Goal: Find specific page/section: Find specific page/section

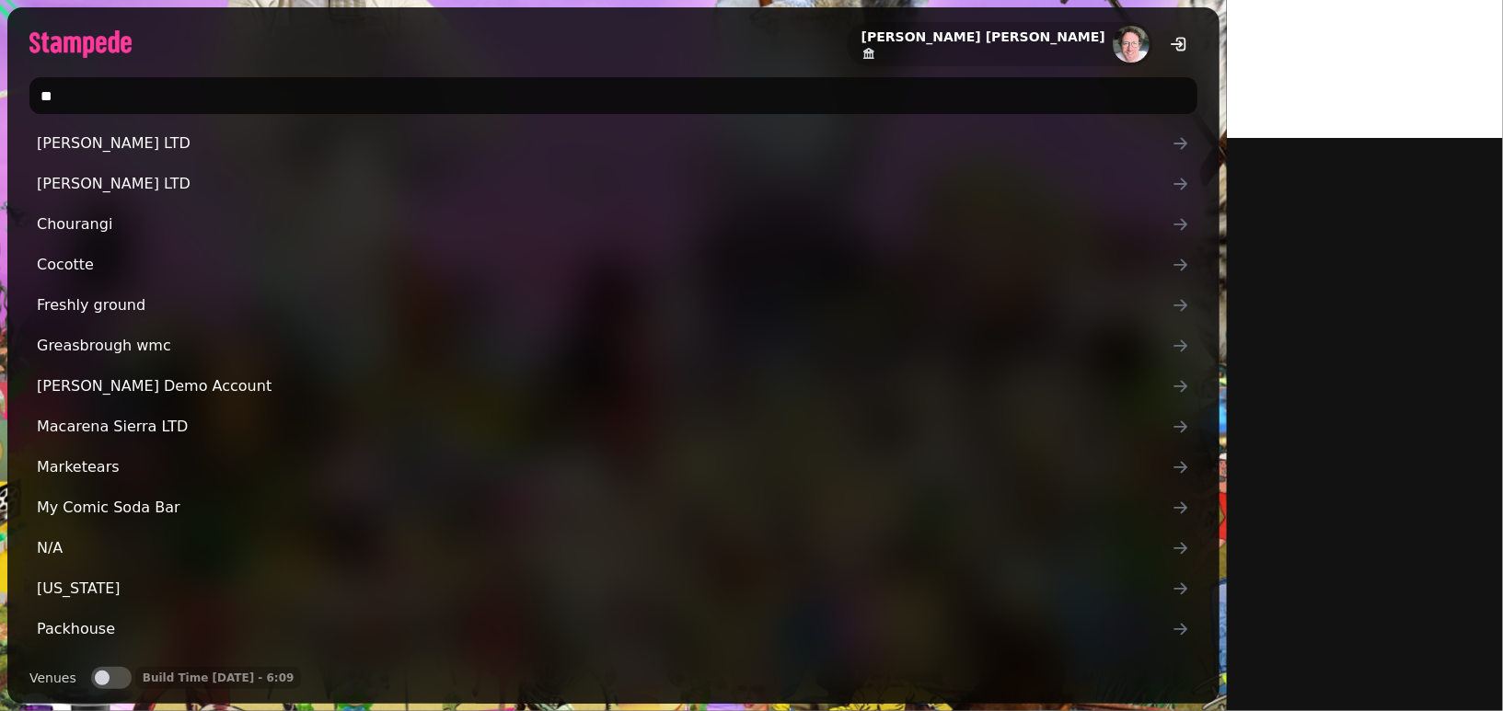
type input "*"
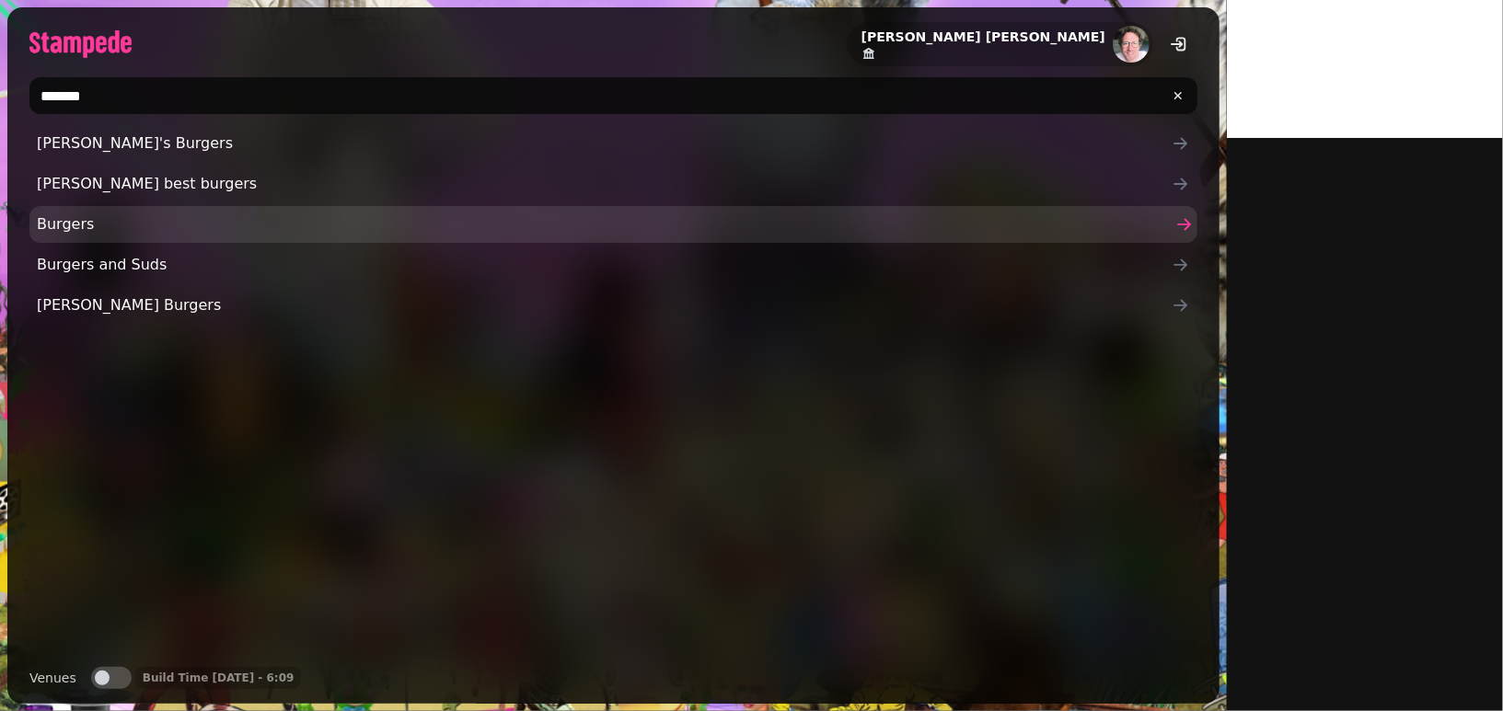
type input "*******"
click at [61, 231] on span "Burgers" at bounding box center [604, 225] width 1135 height 22
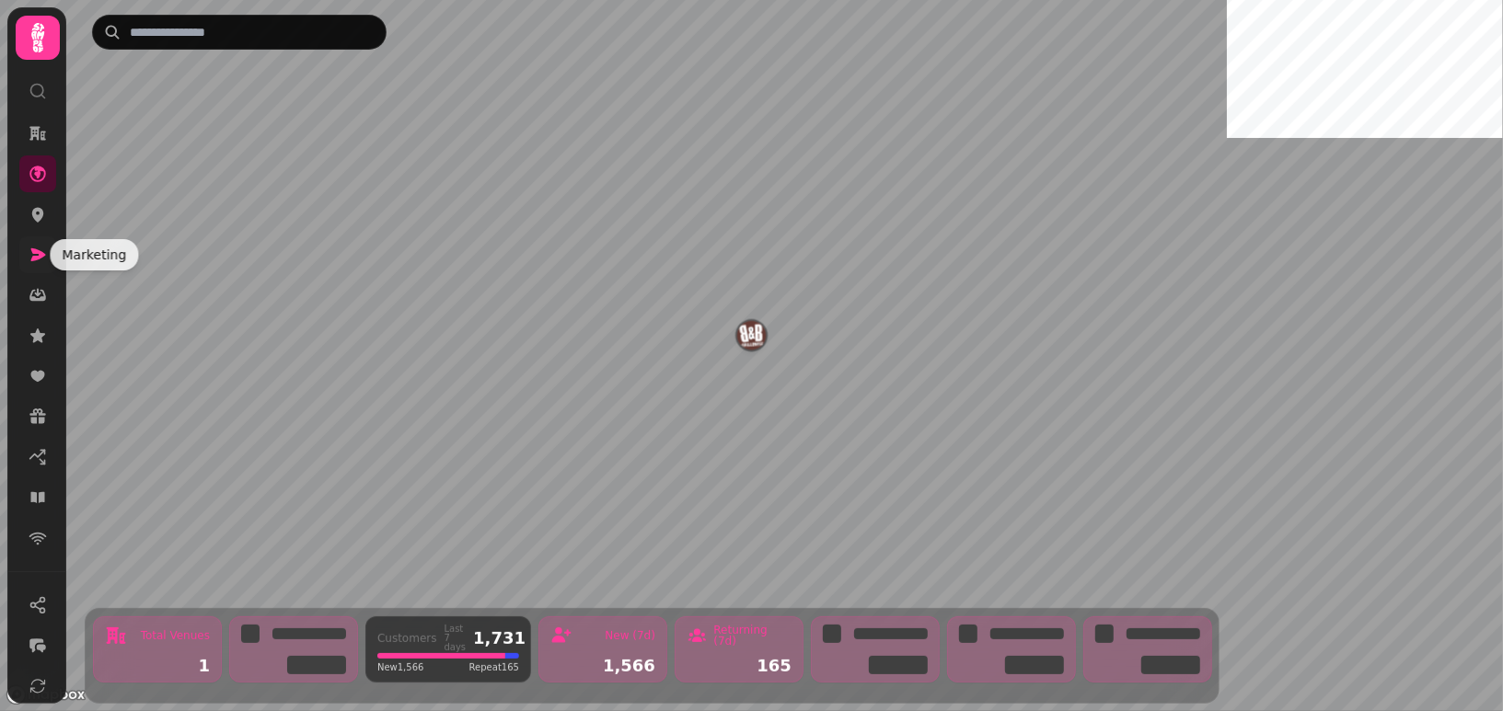
click at [37, 258] on icon at bounding box center [38, 255] width 15 height 13
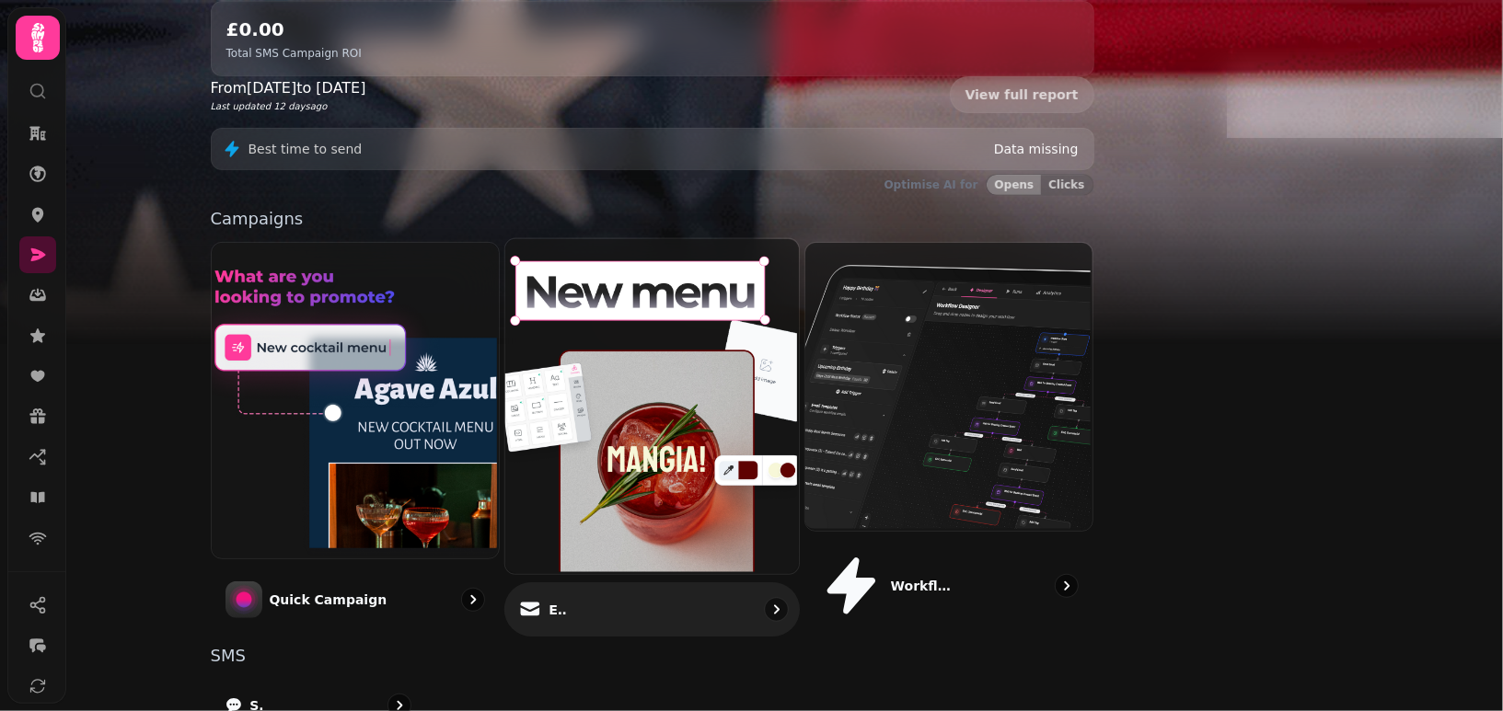
scroll to position [368, 0]
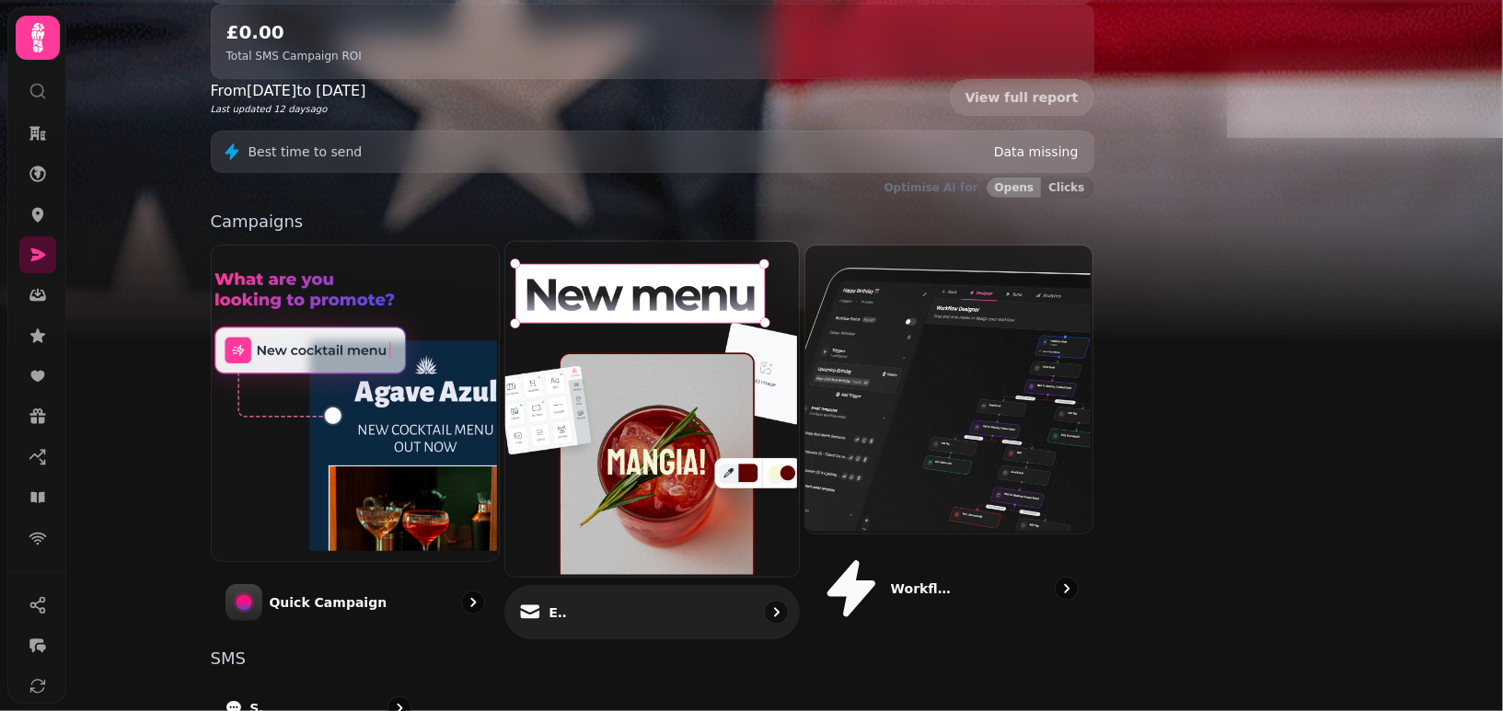
click at [734, 282] on img at bounding box center [650, 407] width 294 height 335
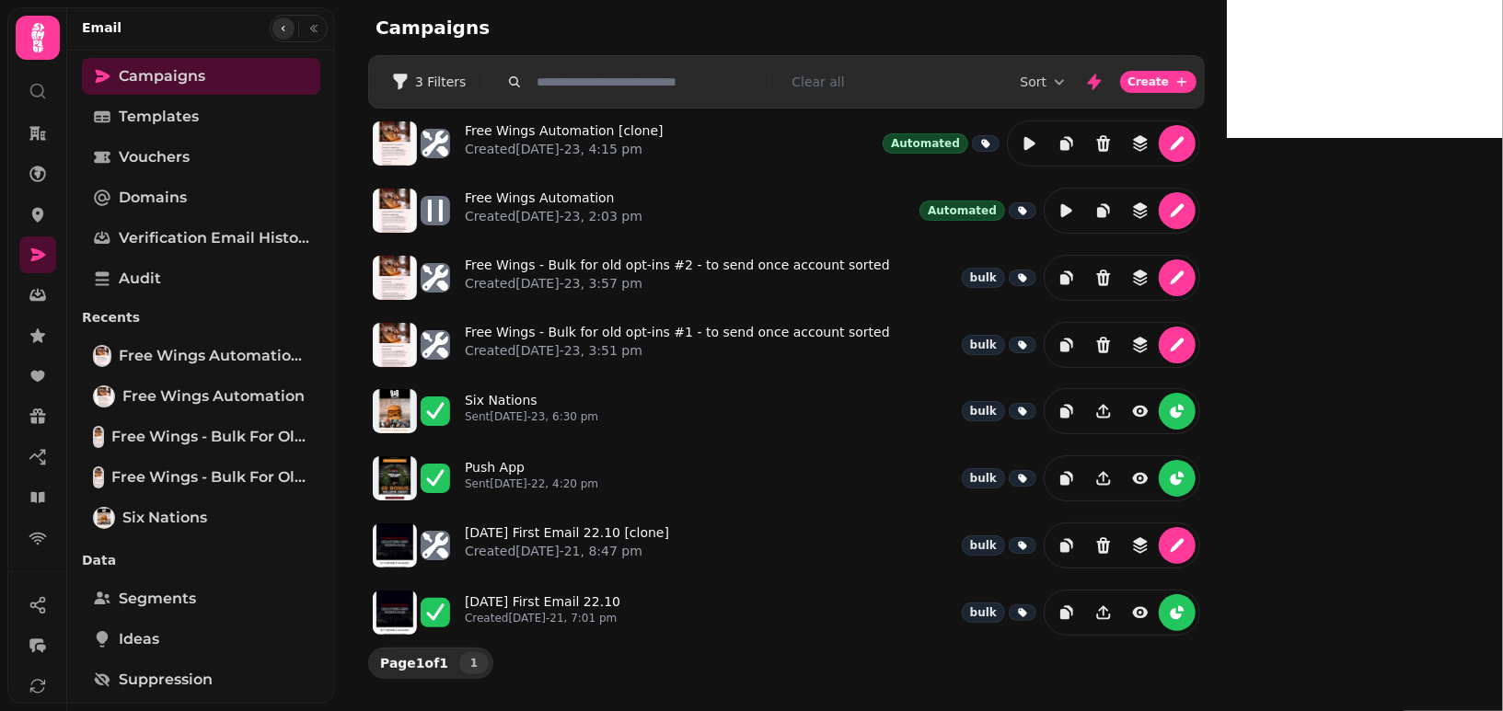
click at [282, 23] on icon "button" at bounding box center [283, 28] width 11 height 11
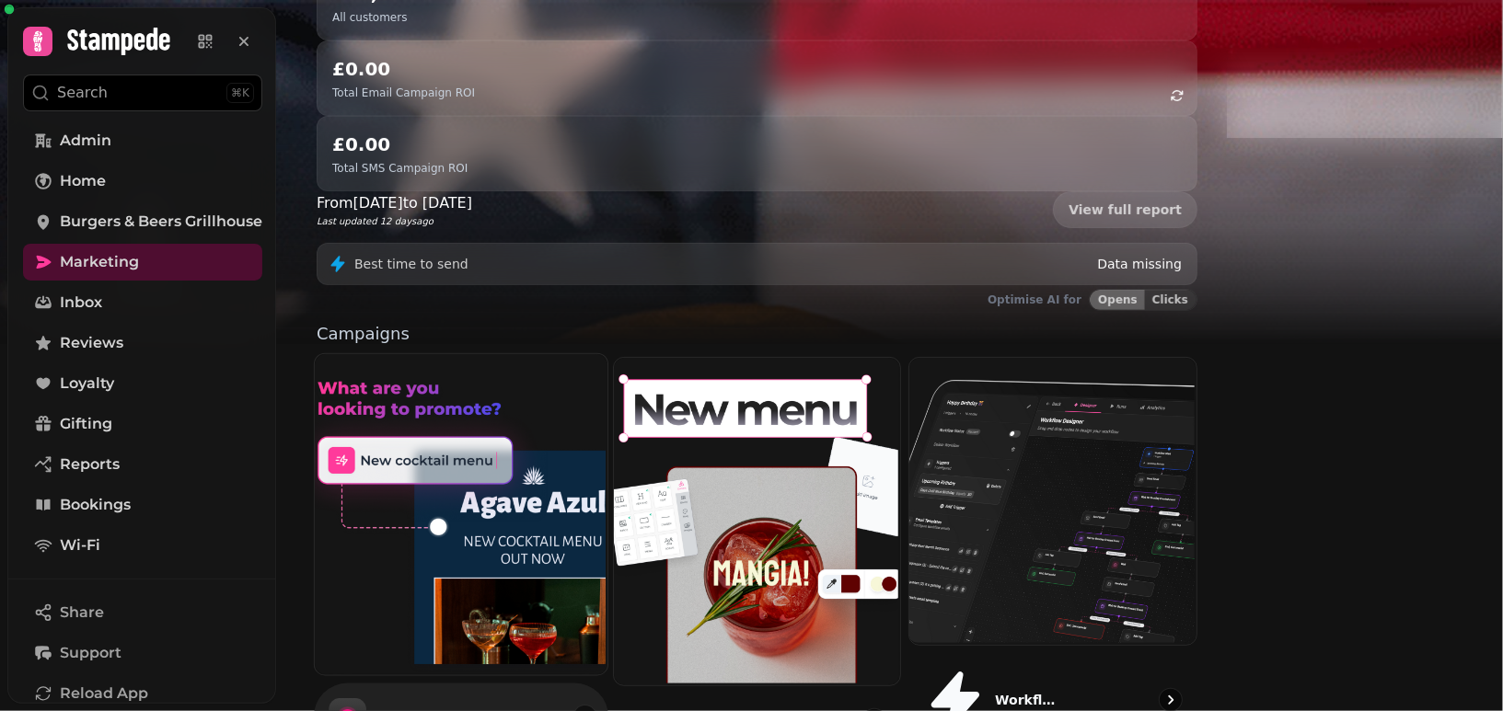
scroll to position [255, 0]
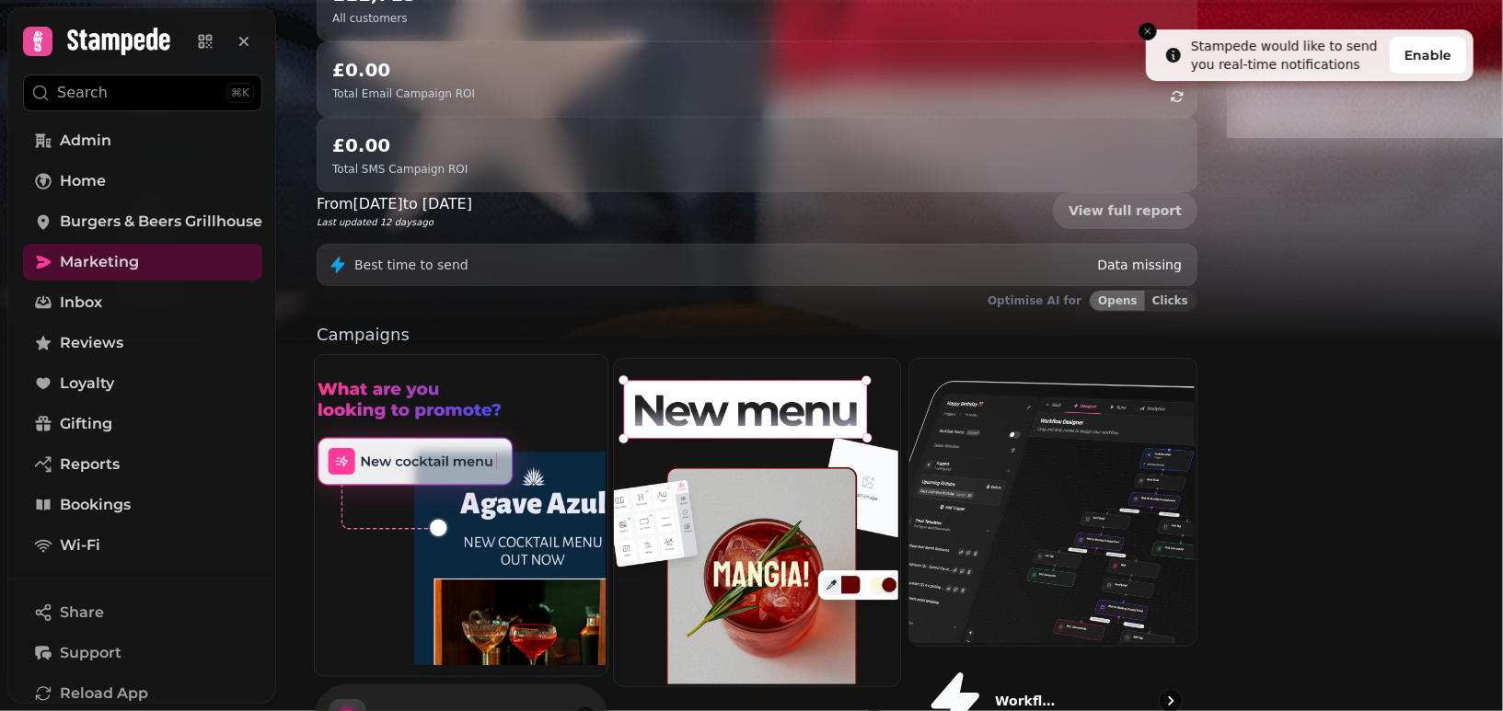
click at [580, 426] on img at bounding box center [459, 513] width 293 height 320
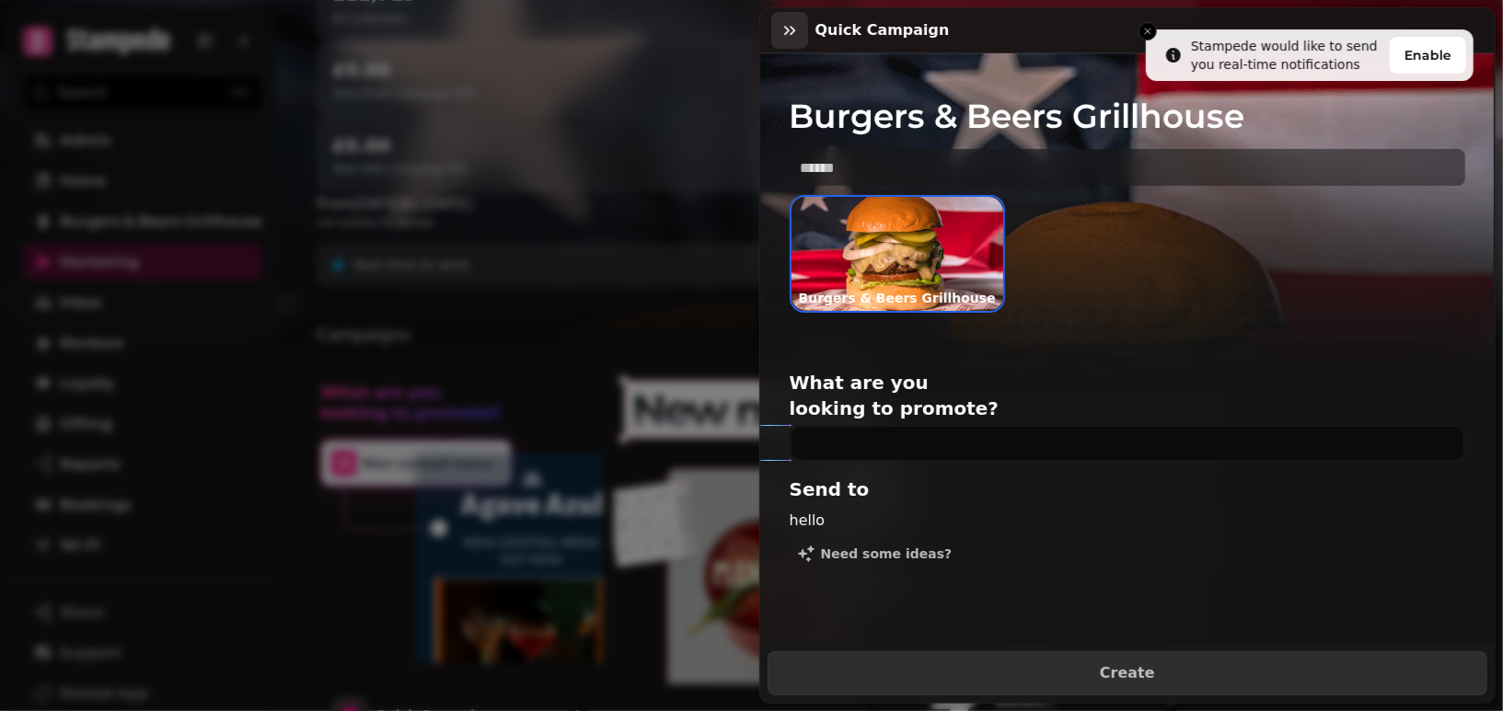
click at [785, 29] on icon "button" at bounding box center [790, 30] width 18 height 18
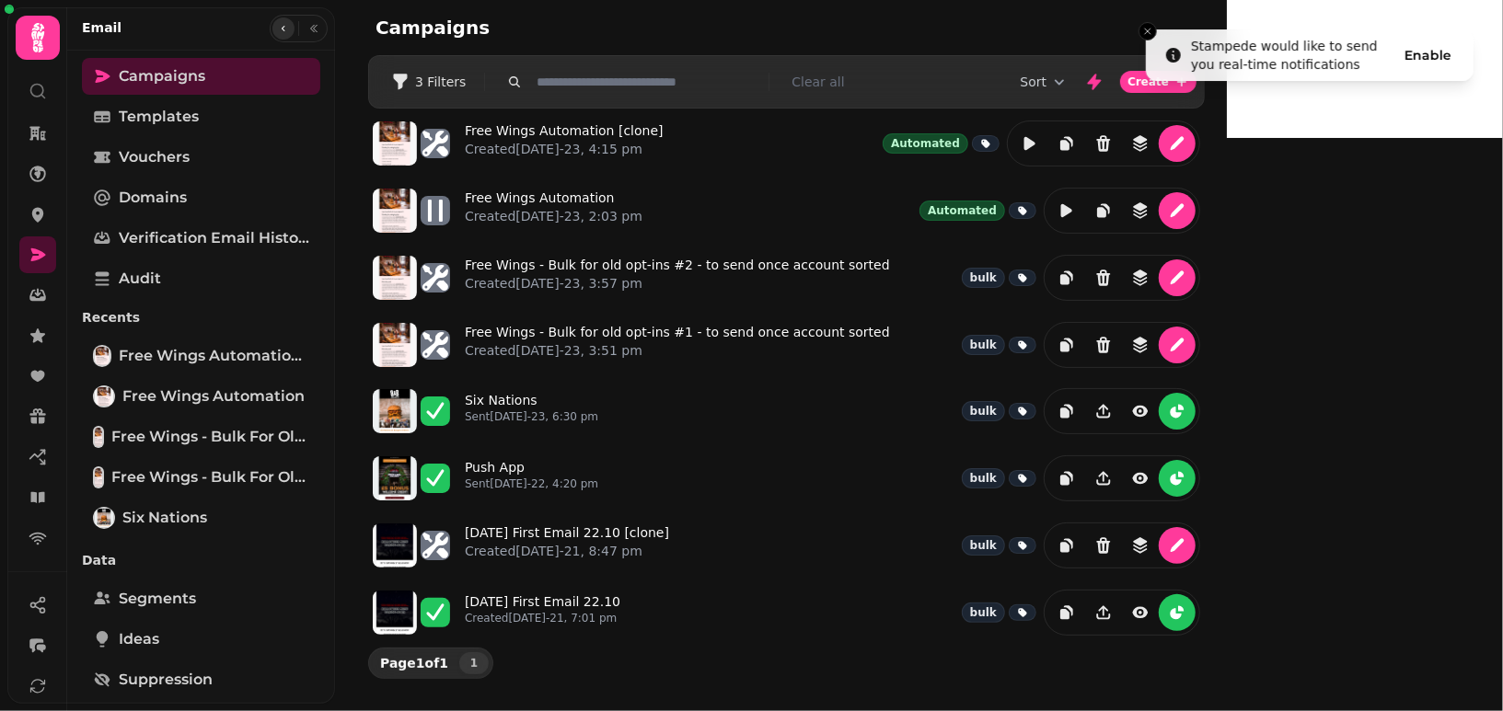
click at [286, 29] on button "button" at bounding box center [283, 28] width 22 height 22
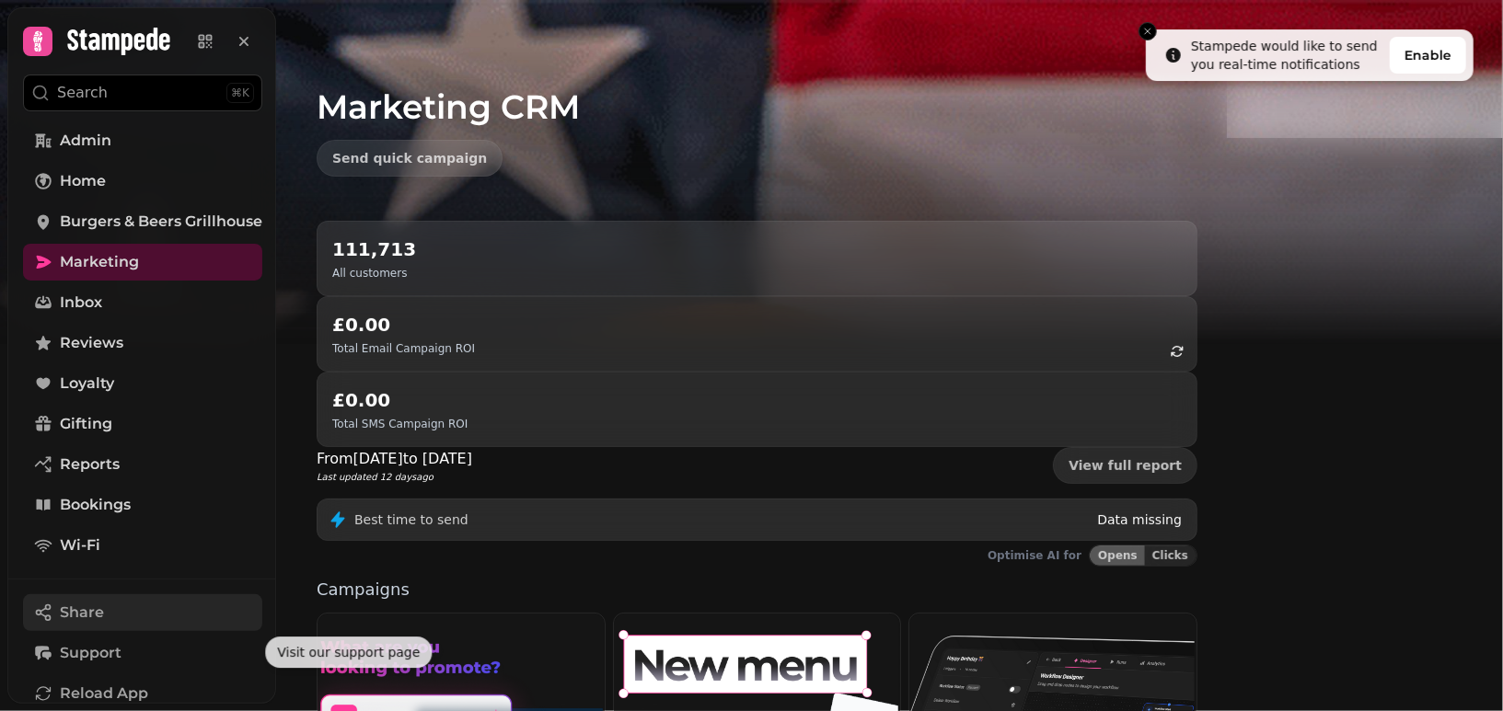
scroll to position [217, 0]
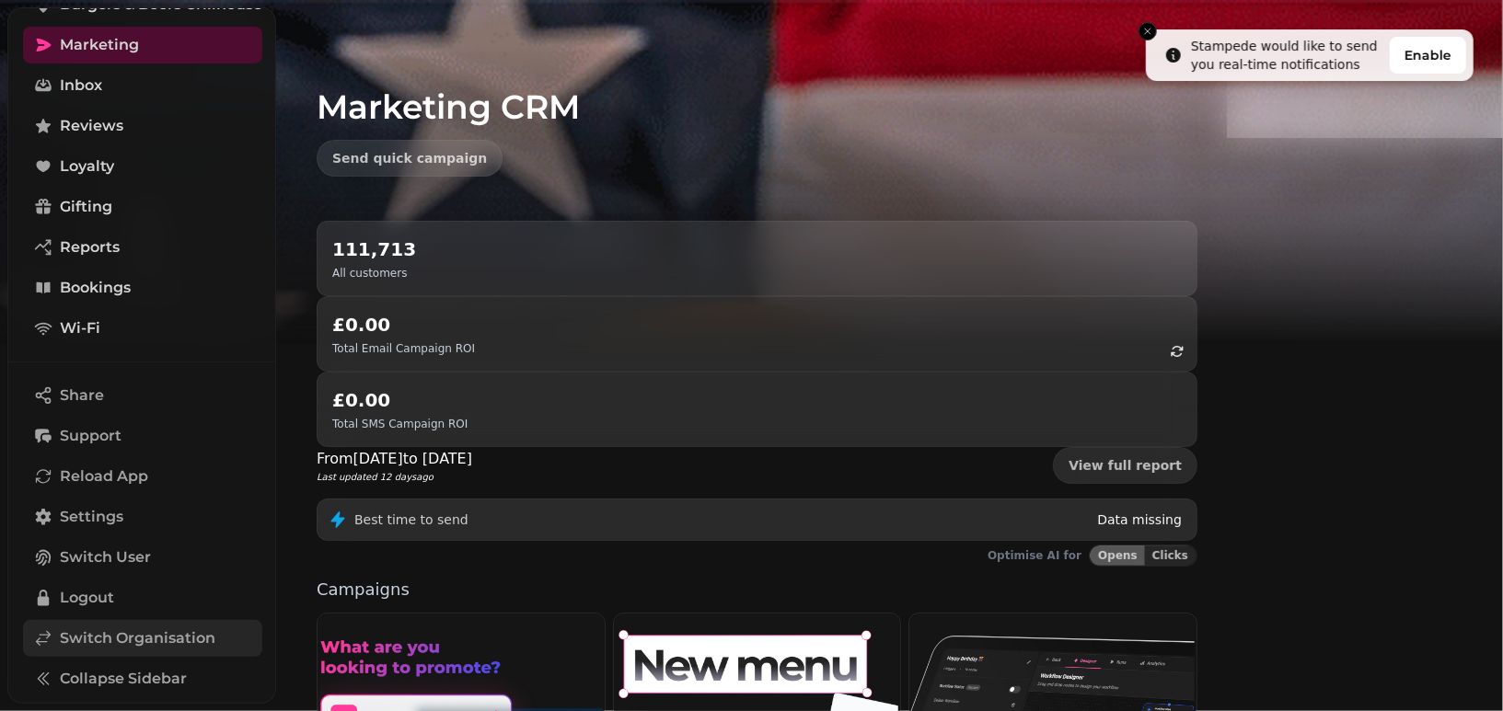
click at [98, 629] on span "Switch Organisation" at bounding box center [138, 639] width 156 height 22
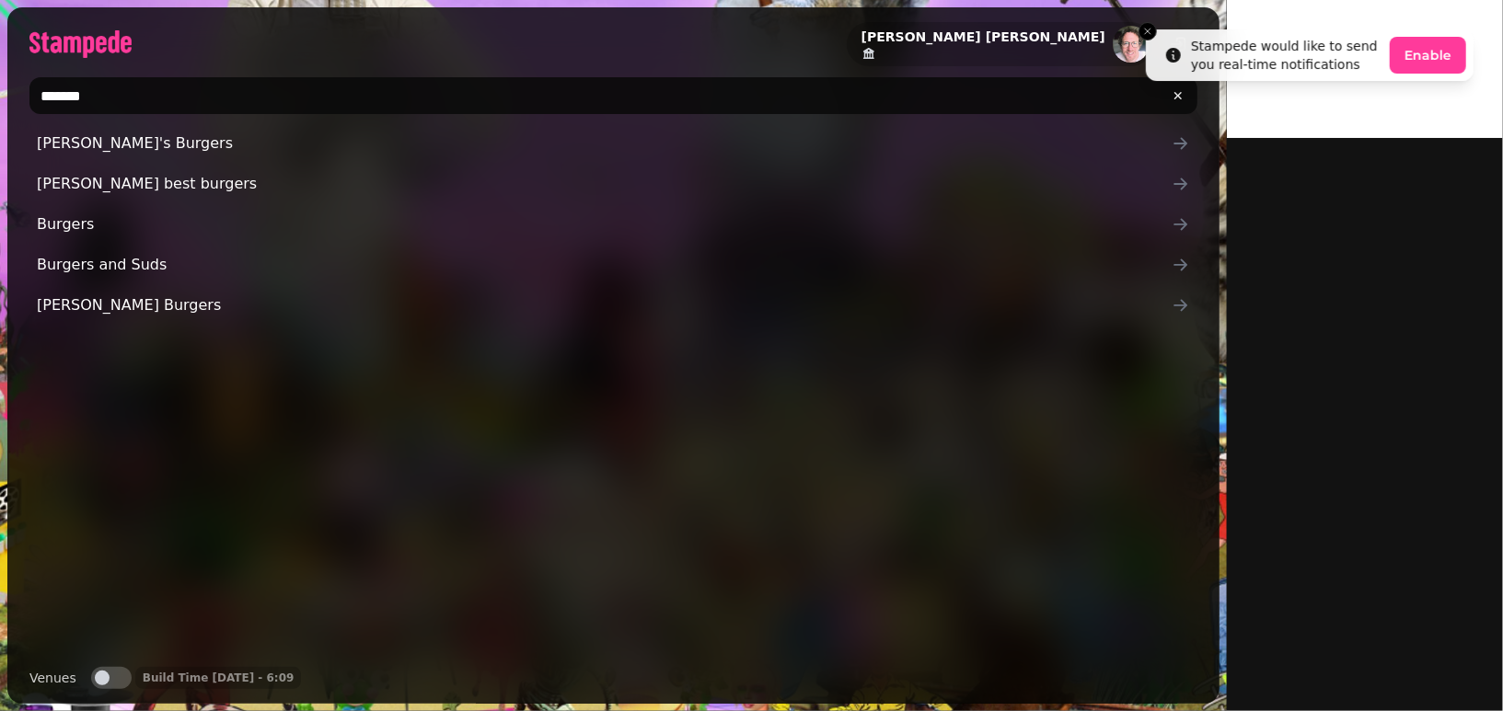
click at [477, 98] on input "*******" at bounding box center [613, 95] width 1168 height 37
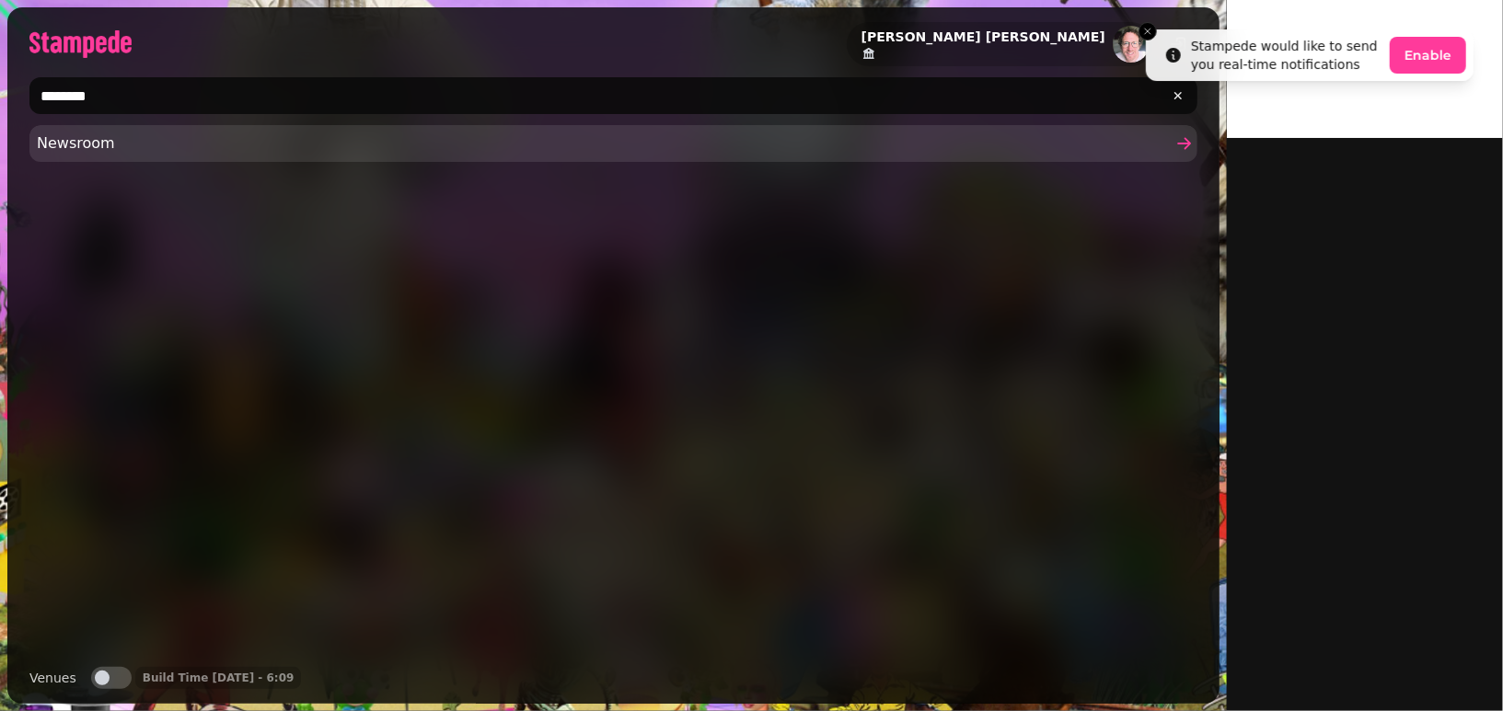
type input "********"
click at [124, 156] on link "Newsroom" at bounding box center [613, 143] width 1168 height 37
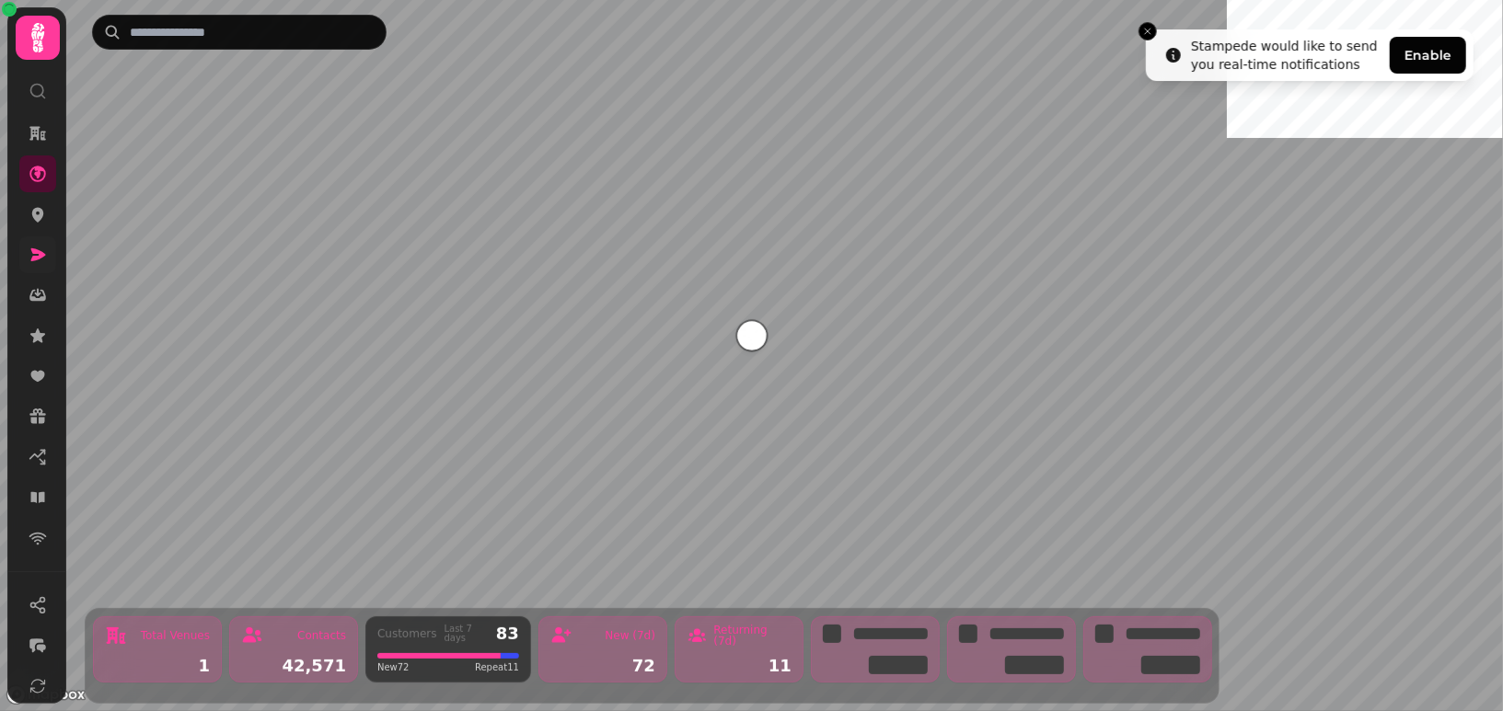
click at [31, 264] on link at bounding box center [37, 255] width 37 height 37
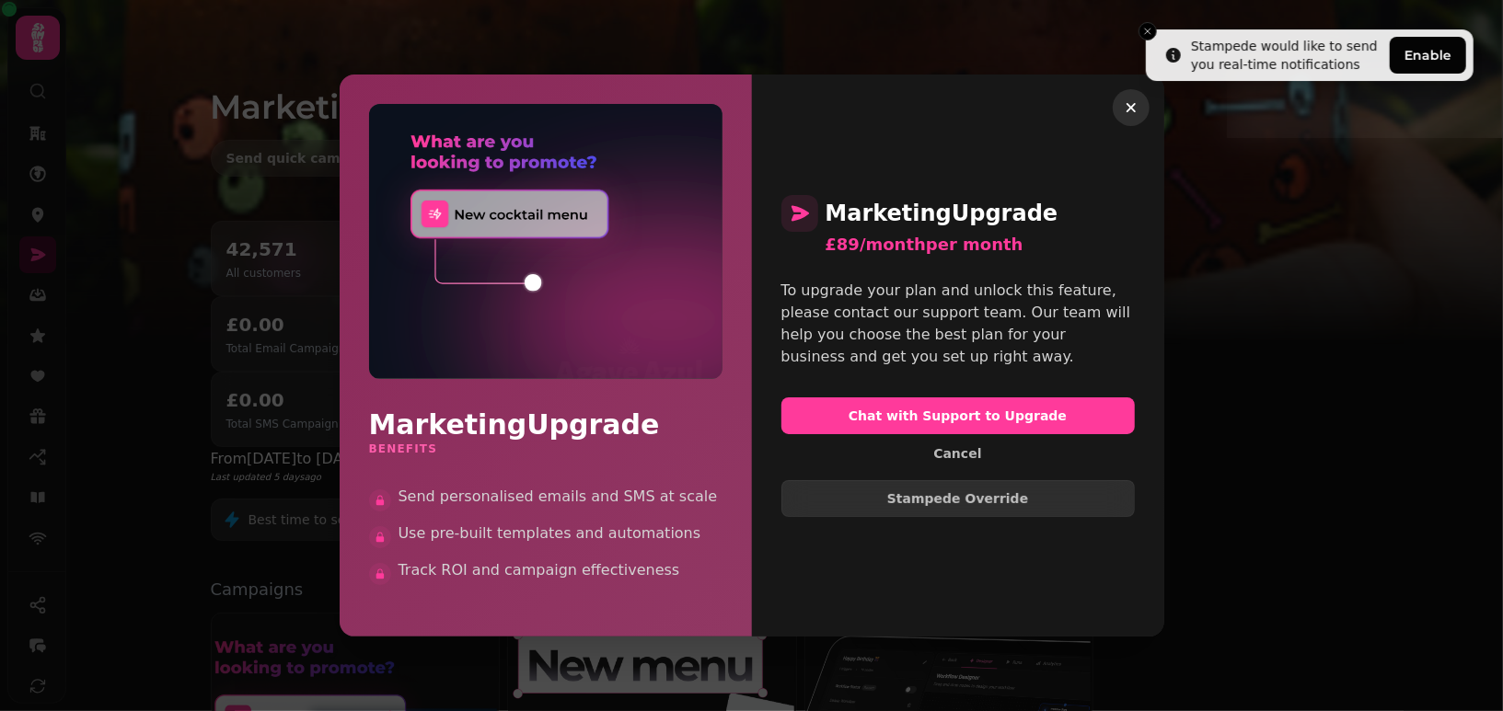
click at [1139, 98] on button "button" at bounding box center [1131, 107] width 37 height 37
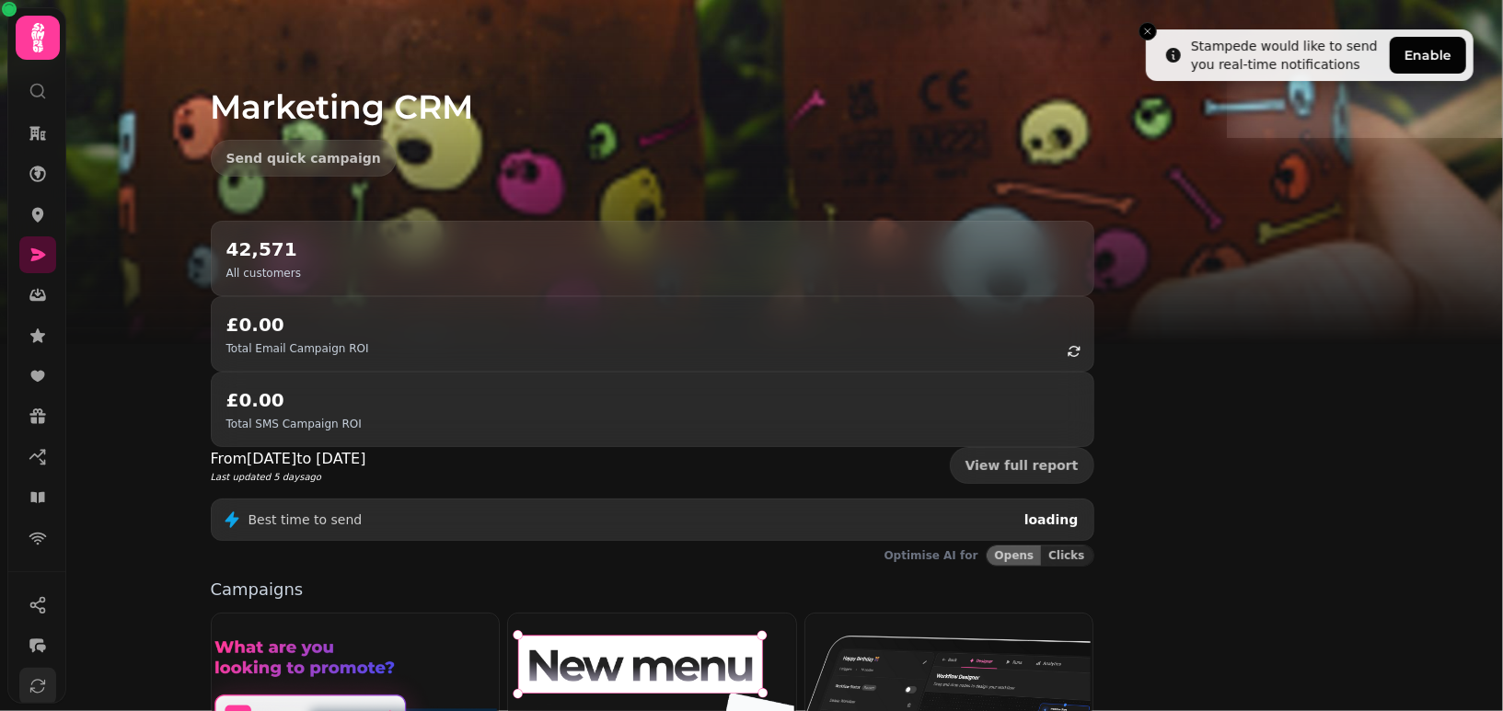
scroll to position [168, 0]
click at [19, 645] on link at bounding box center [37, 639] width 37 height 37
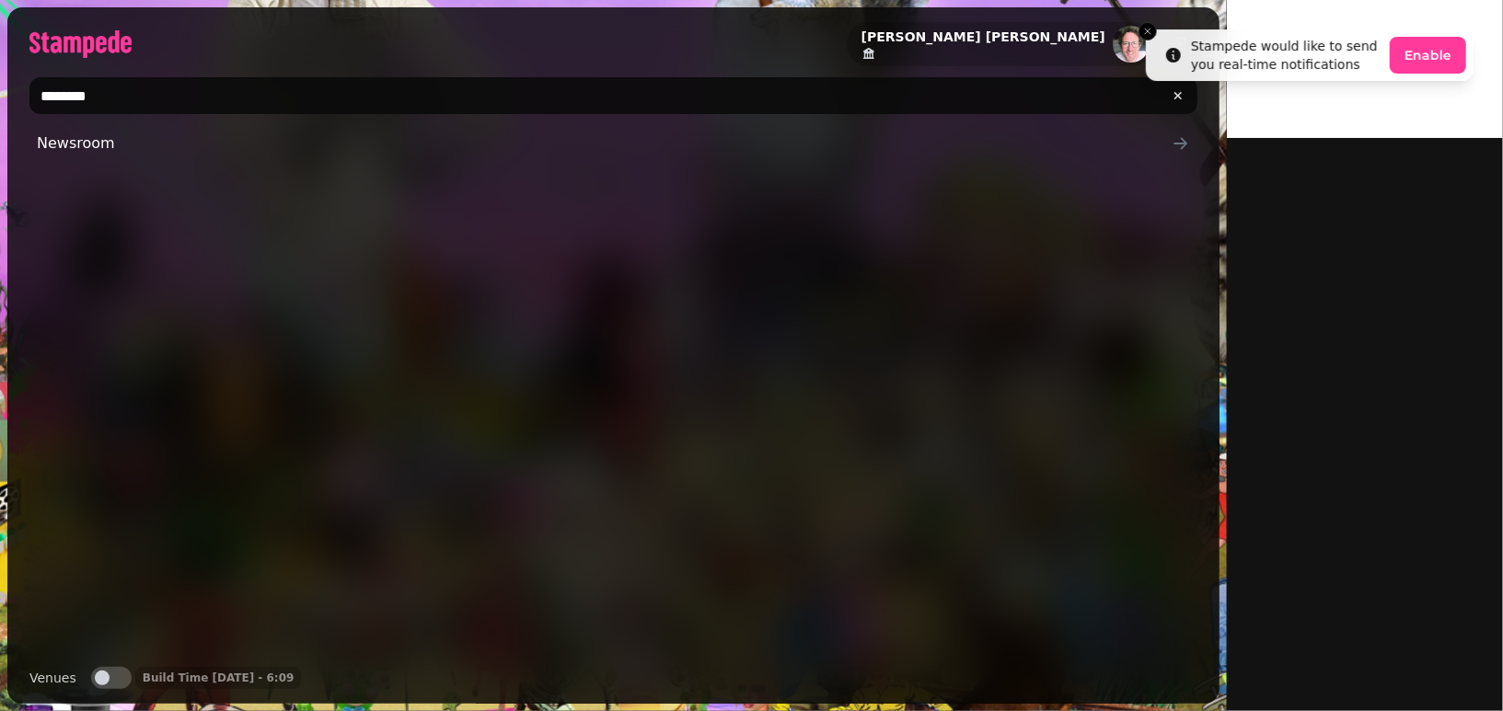
click at [310, 103] on input "********" at bounding box center [613, 95] width 1168 height 37
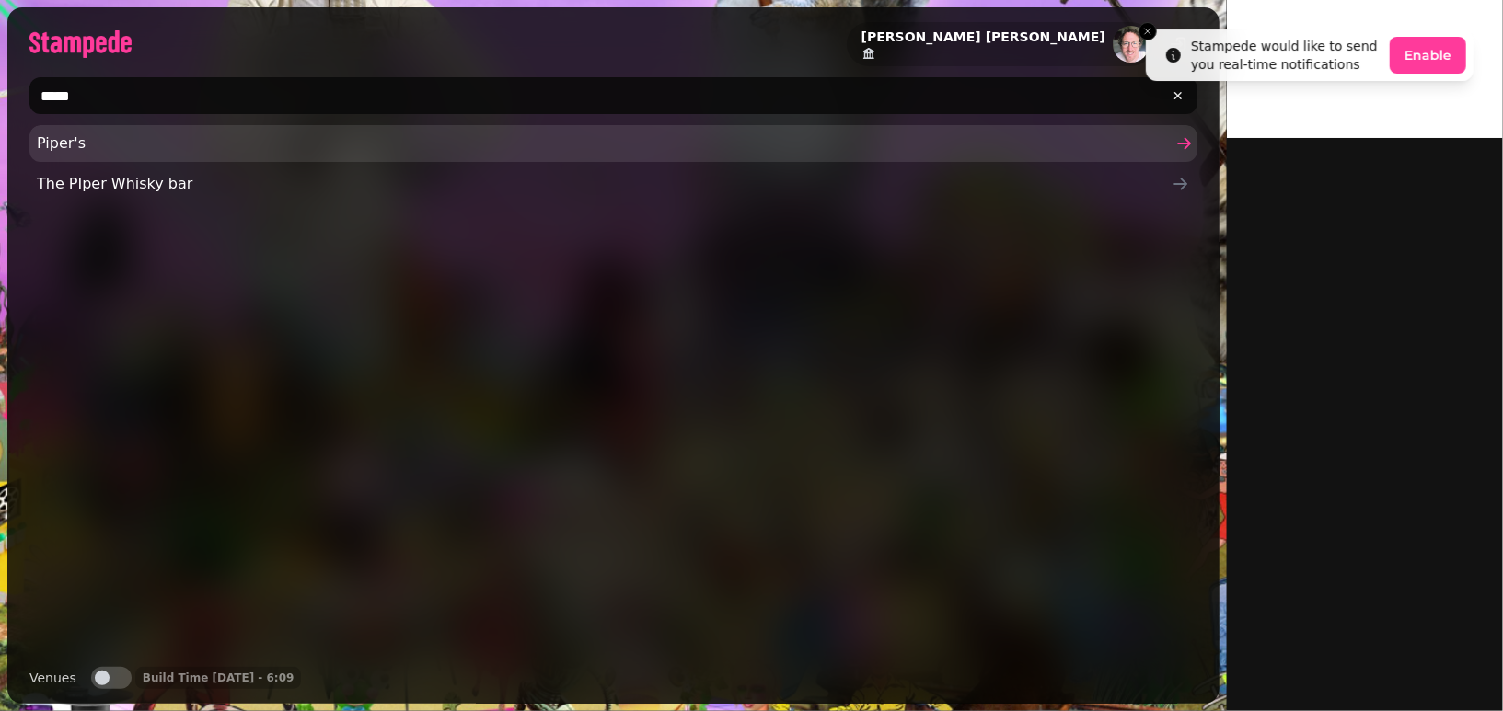
type input "*****"
click at [191, 153] on span "Piper's" at bounding box center [604, 144] width 1135 height 22
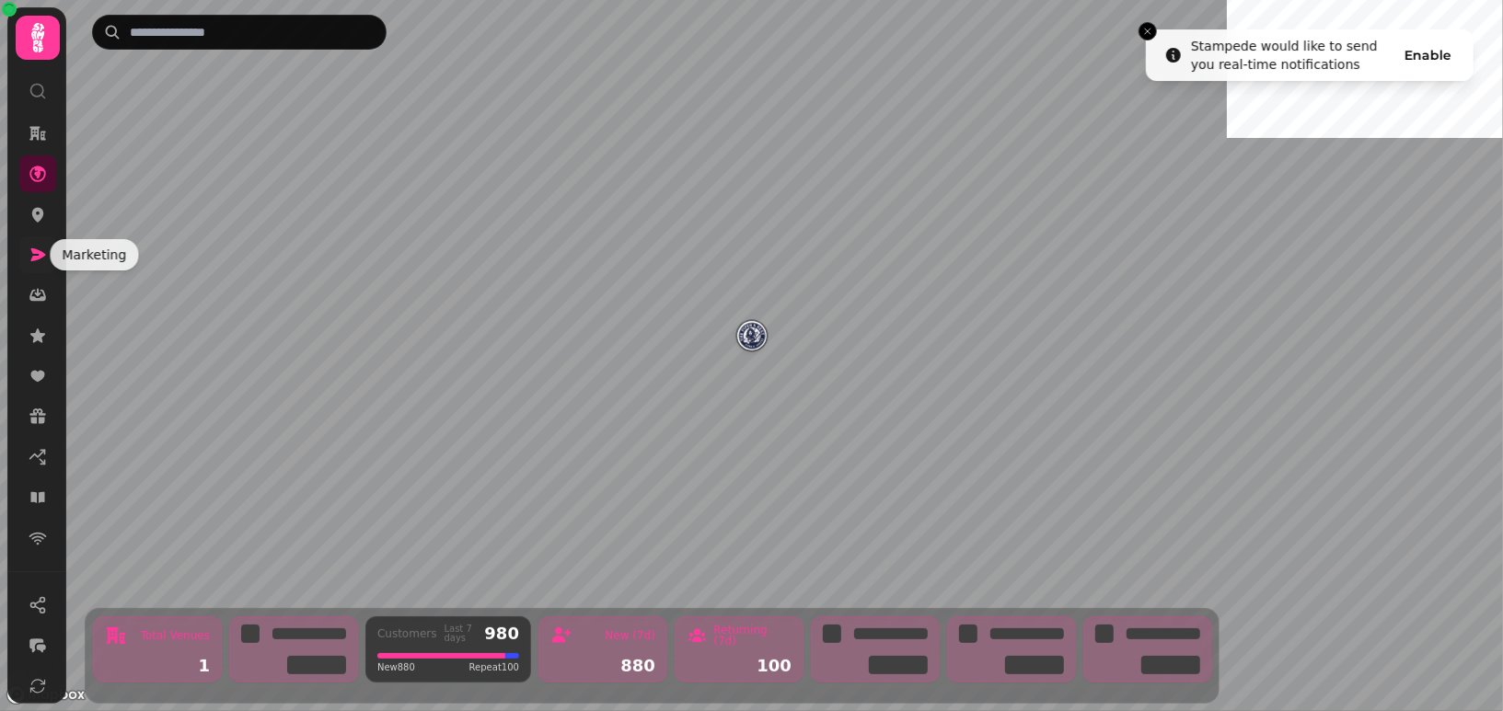
click at [21, 247] on link at bounding box center [37, 255] width 37 height 37
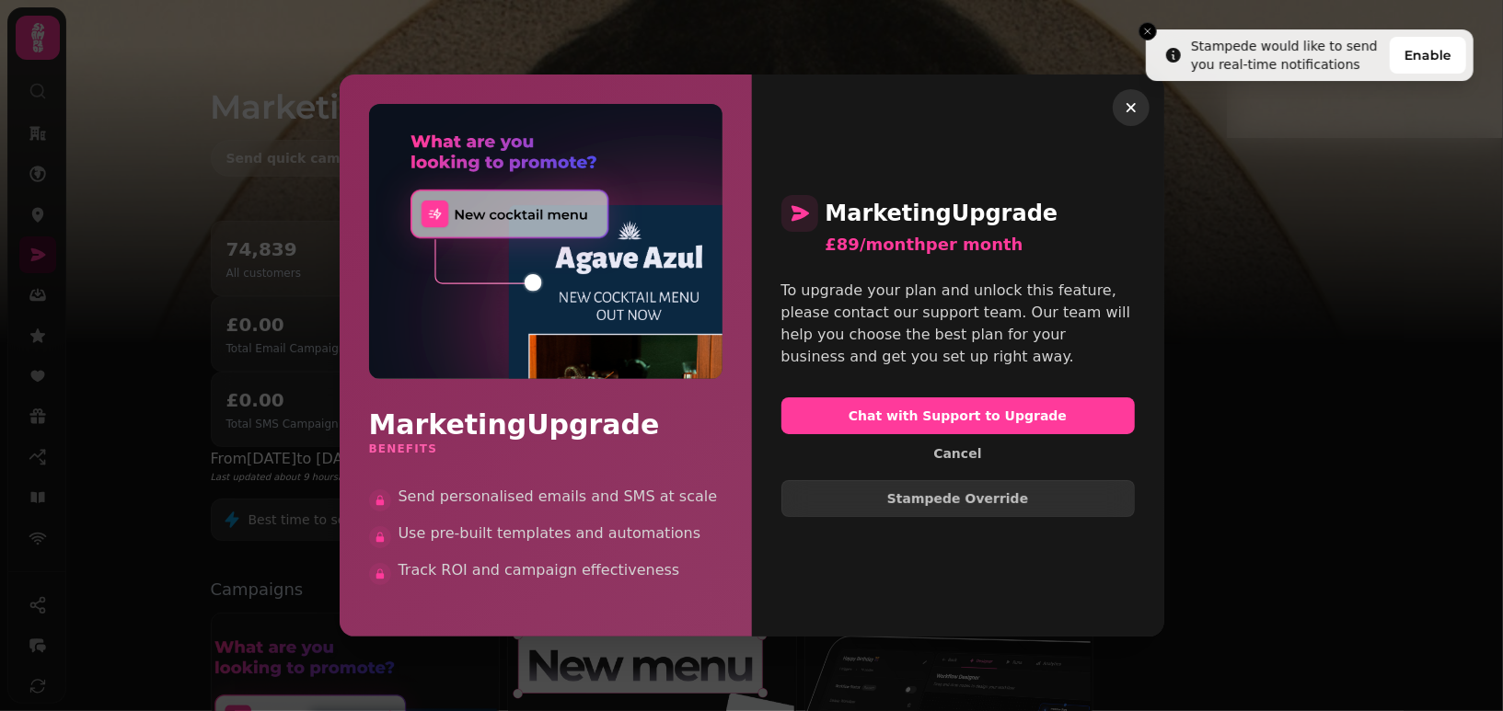
click at [1127, 106] on icon "button" at bounding box center [1131, 107] width 18 height 18
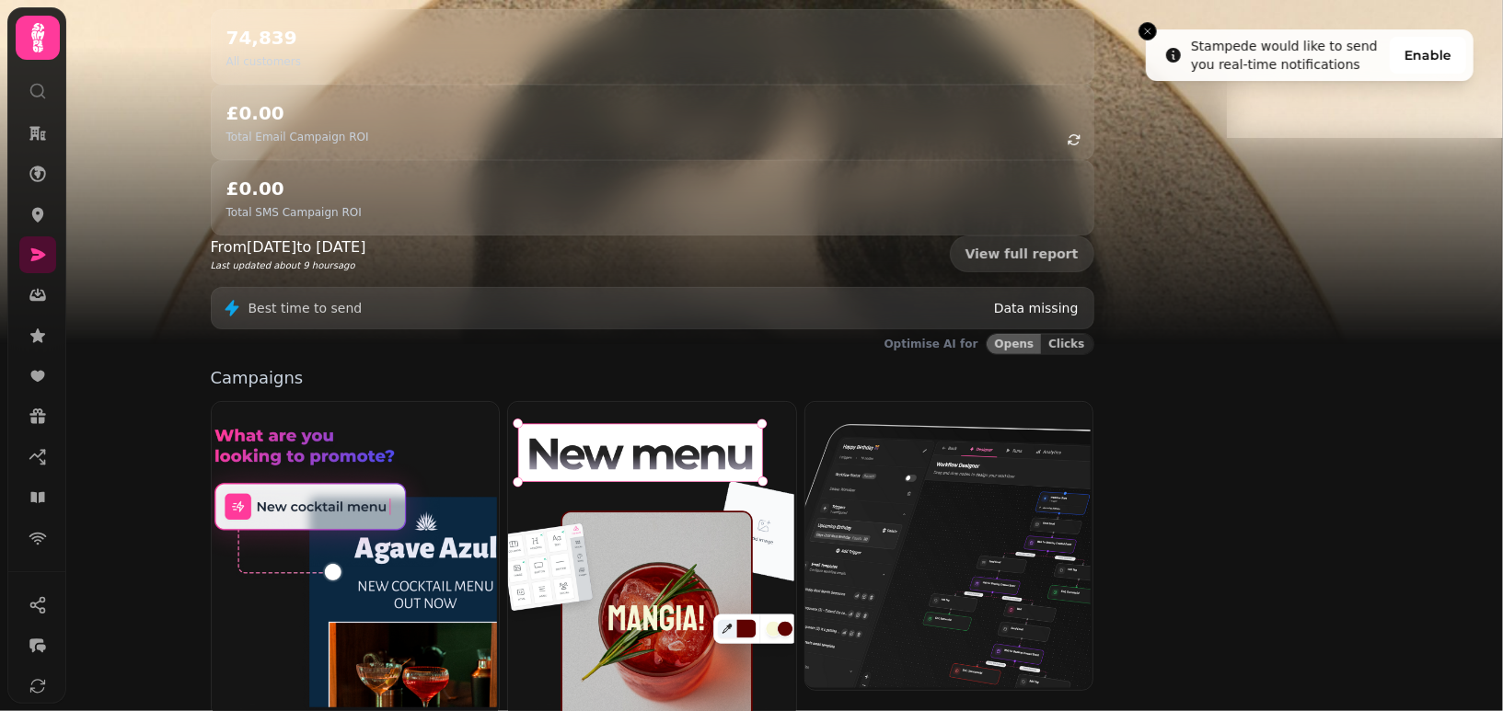
scroll to position [235, 0]
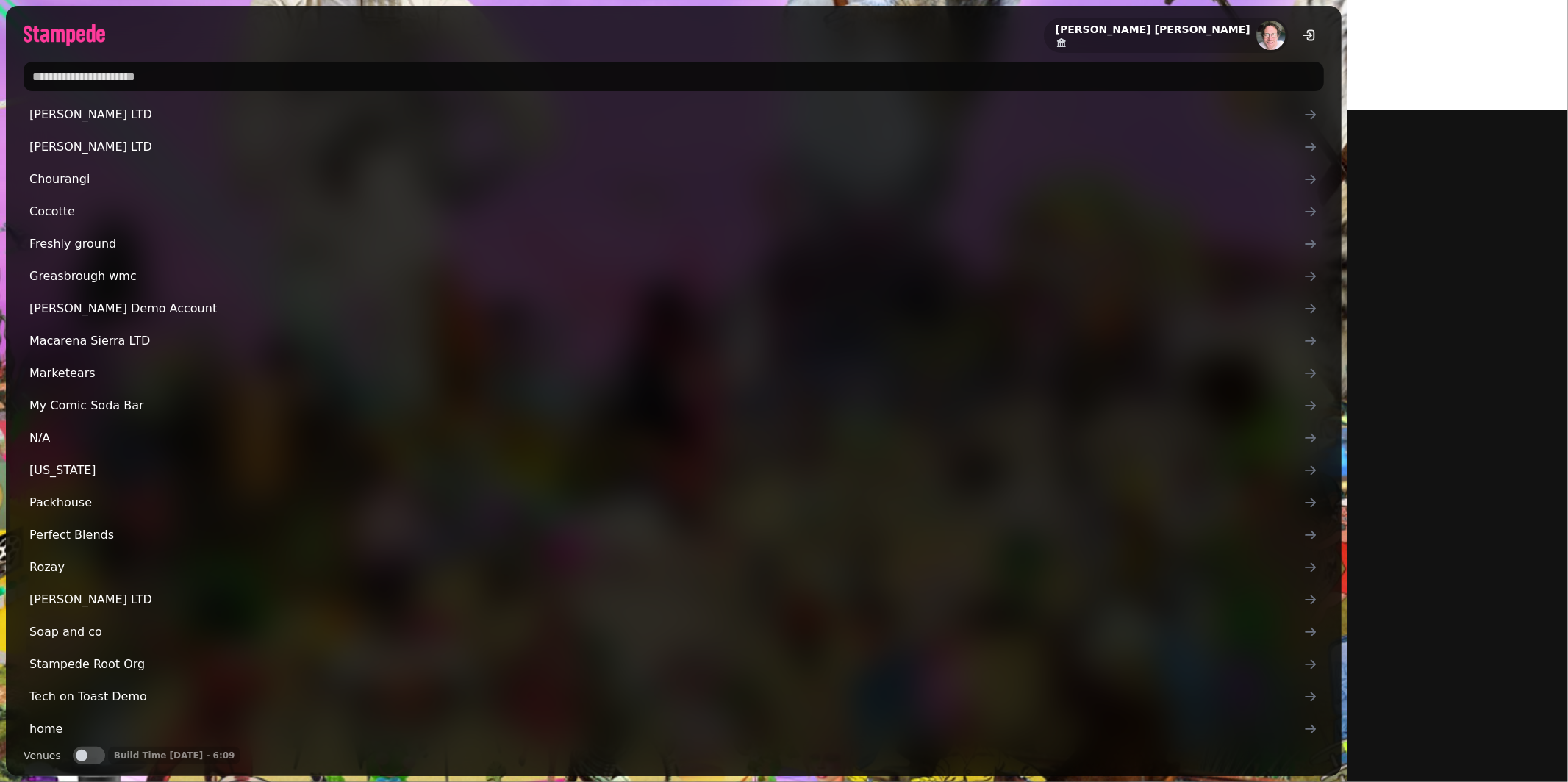
click at [797, 73] on input "text" at bounding box center [673, 76] width 1300 height 30
click at [603, 34] on div "Joe Foley" at bounding box center [673, 29] width 1336 height 47
